Goal: Task Accomplishment & Management: Manage account settings

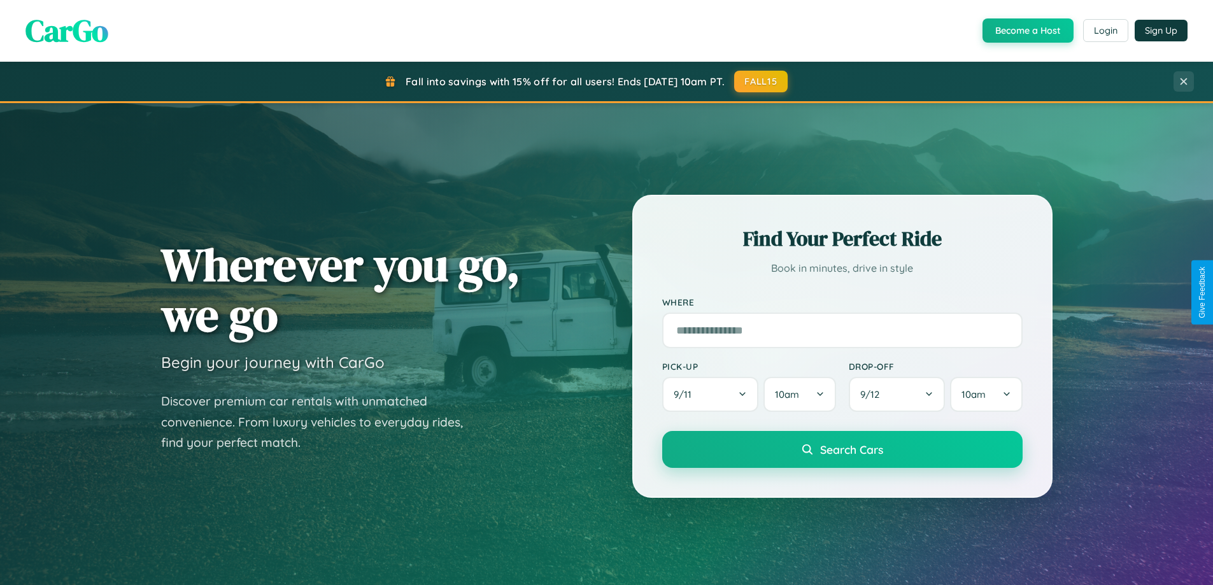
scroll to position [549, 0]
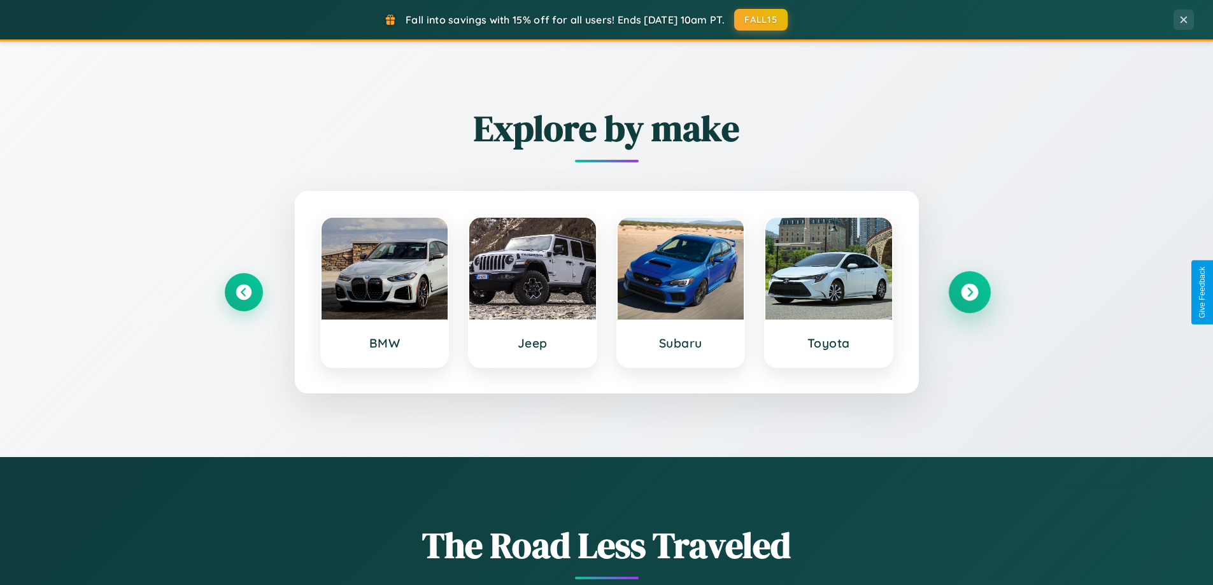
click at [969, 292] on icon at bounding box center [969, 292] width 17 height 17
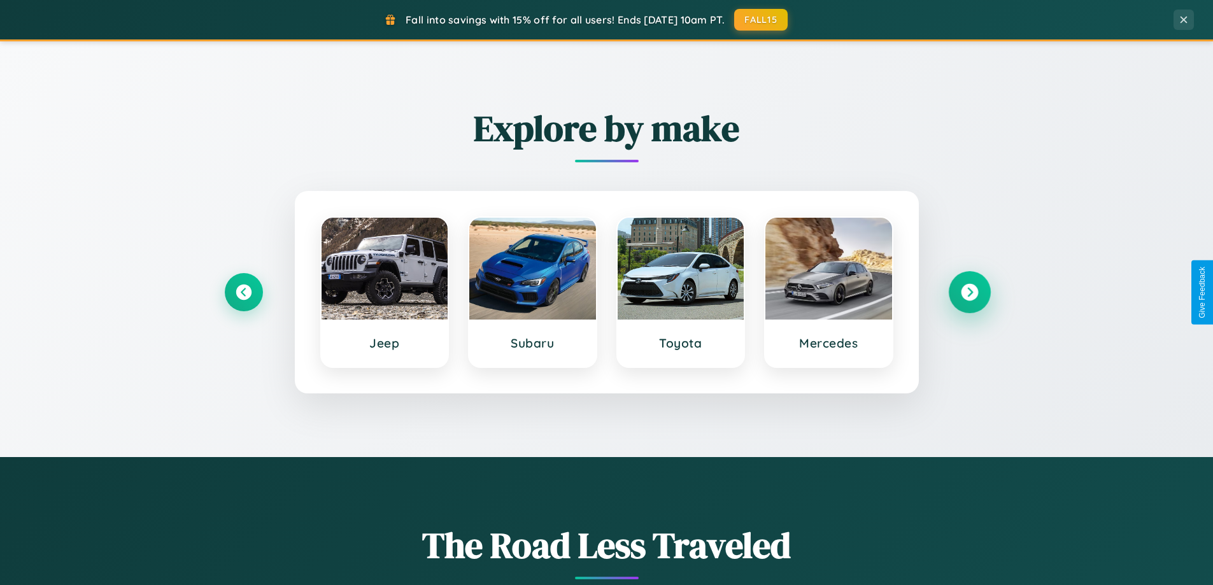
click at [969, 292] on icon at bounding box center [969, 292] width 17 height 17
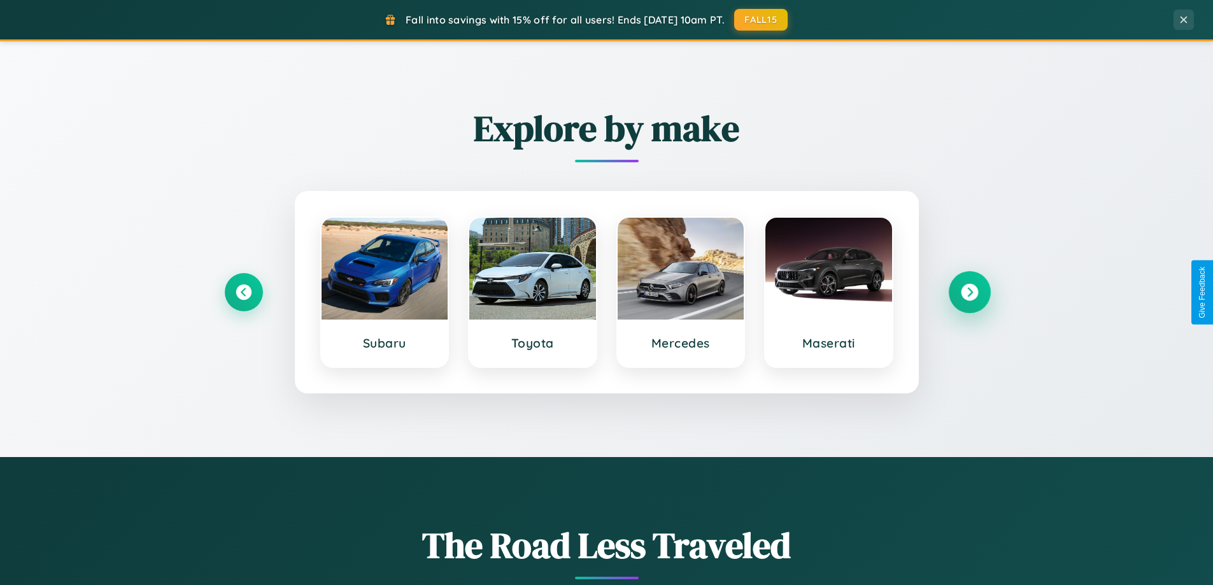
click at [969, 292] on icon at bounding box center [969, 292] width 17 height 17
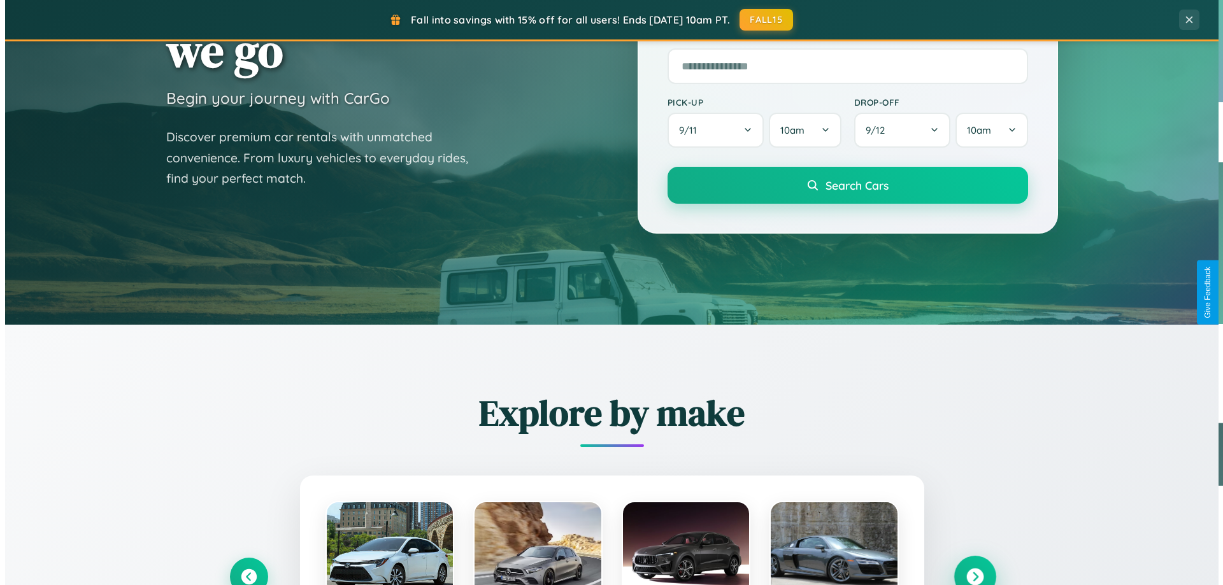
scroll to position [0, 0]
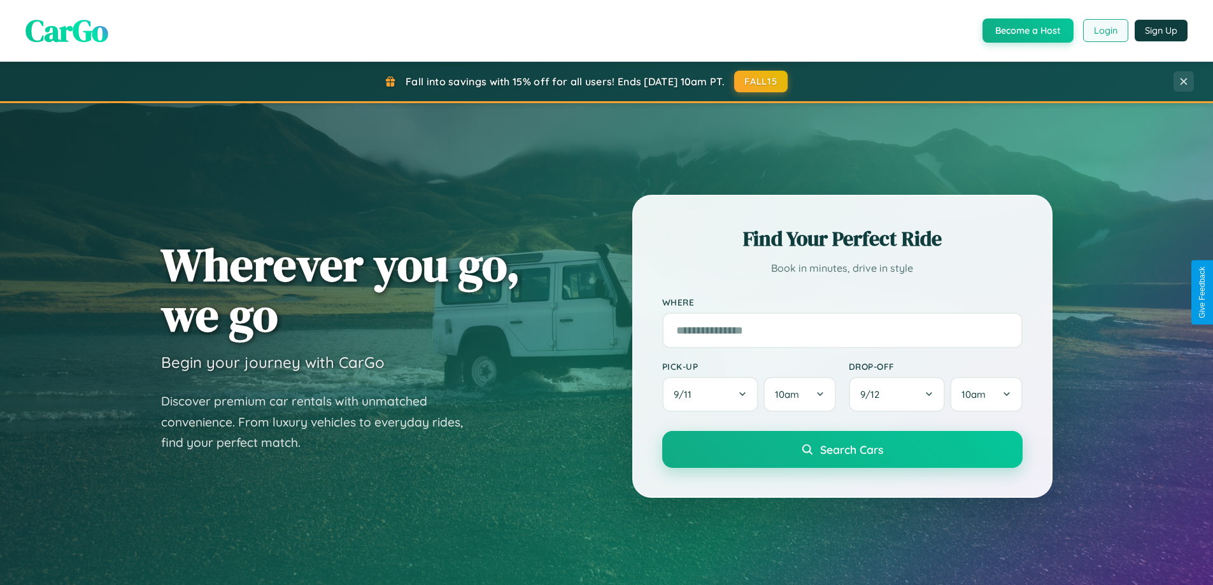
click at [1105, 31] on button "Login" at bounding box center [1105, 30] width 45 height 23
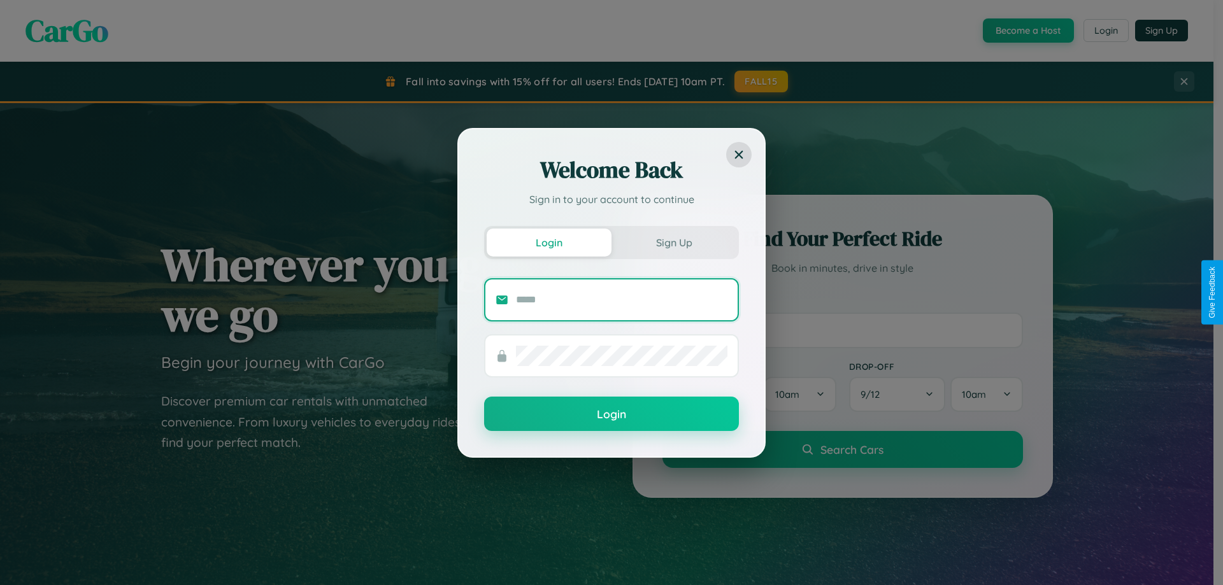
click at [622, 299] on input "text" at bounding box center [621, 300] width 211 height 20
type input "**********"
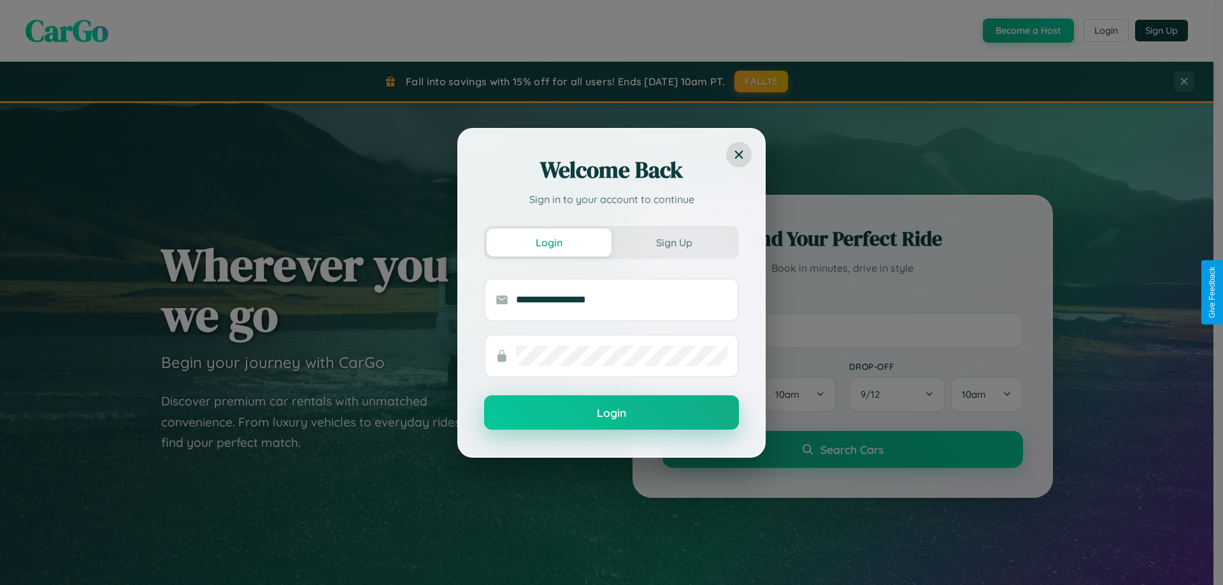
click at [611, 413] on button "Login" at bounding box center [611, 413] width 255 height 34
